Goal: Information Seeking & Learning: Learn about a topic

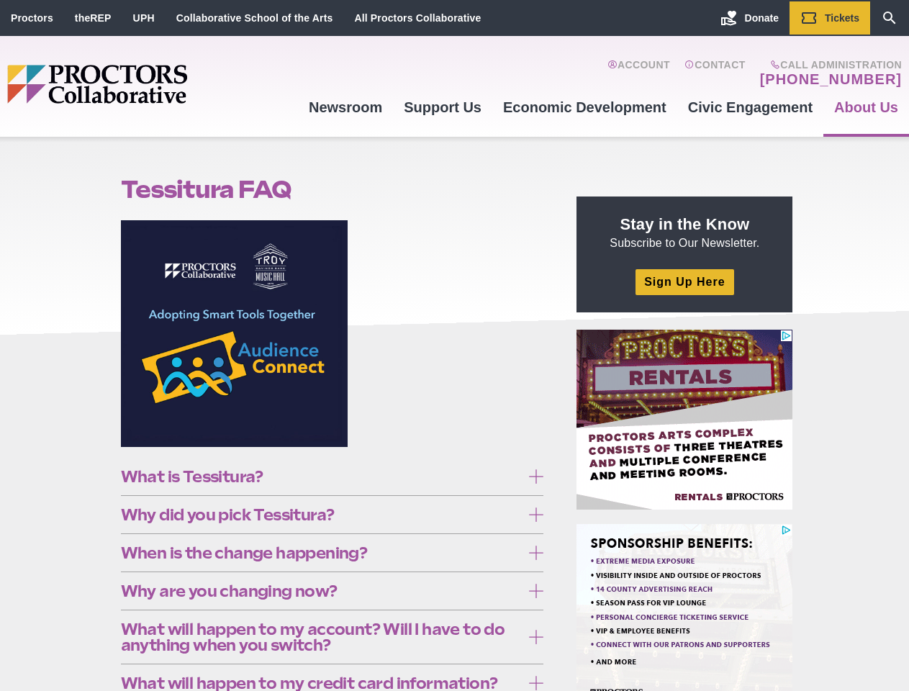
click at [454, 346] on figure at bounding box center [332, 339] width 423 height 238
